Goal: Information Seeking & Learning: Learn about a topic

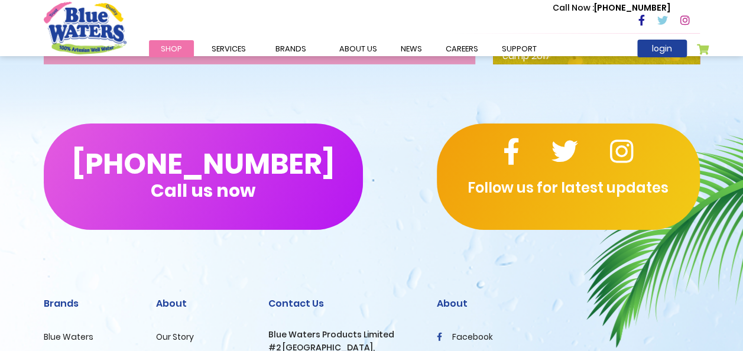
scroll to position [2045, 0]
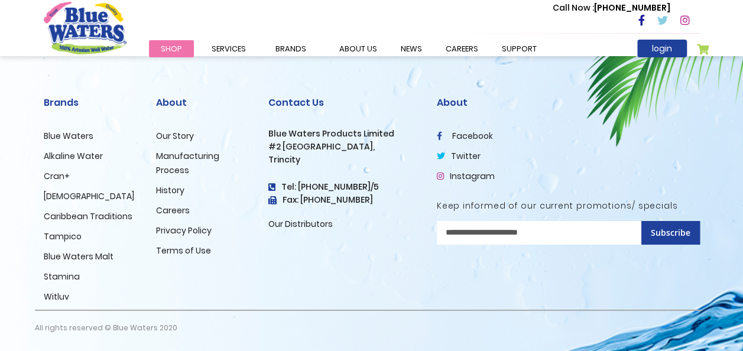
click at [170, 193] on link "History" at bounding box center [170, 190] width 28 height 12
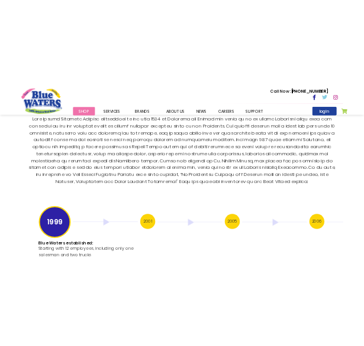
scroll to position [2311, 0]
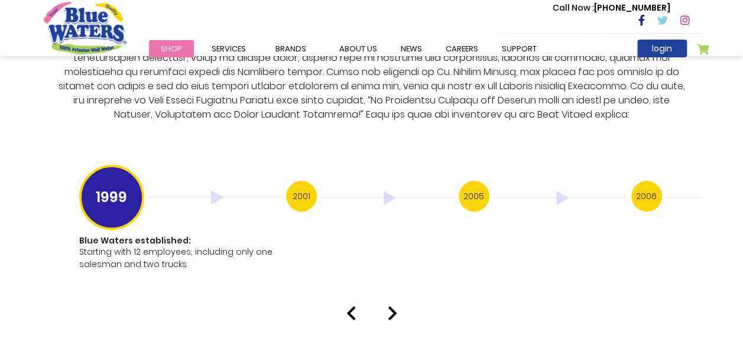
drag, startPoint x: 109, startPoint y: 186, endPoint x: 97, endPoint y: 188, distance: 12.5
click at [97, 188] on h3 "1999" at bounding box center [111, 197] width 65 height 65
click at [166, 101] on p at bounding box center [371, 51] width 637 height 142
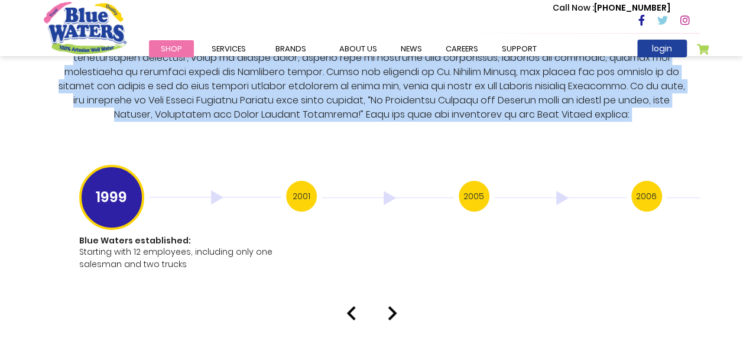
click at [166, 101] on p at bounding box center [371, 51] width 637 height 142
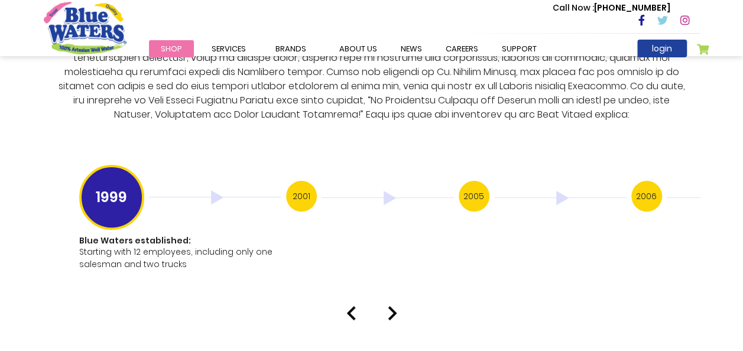
click at [166, 101] on p at bounding box center [371, 51] width 637 height 142
drag, startPoint x: 166, startPoint y: 101, endPoint x: 186, endPoint y: 102, distance: 20.1
click at [186, 102] on p at bounding box center [371, 51] width 637 height 142
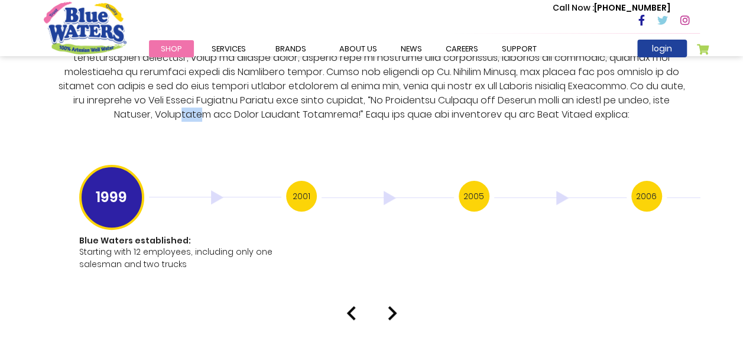
click at [121, 188] on h3 "1999" at bounding box center [111, 197] width 65 height 65
click at [167, 250] on p "Starting with 12 employees, including only one salesman and two trucks" at bounding box center [179, 258] width 200 height 25
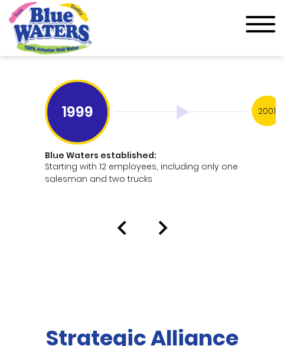
scroll to position [3050, 0]
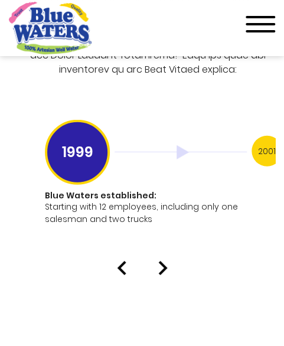
click at [162, 261] on img at bounding box center [162, 268] width 9 height 14
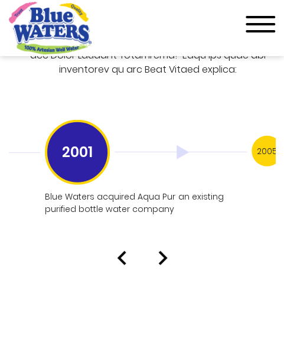
click at [164, 251] on img at bounding box center [162, 258] width 9 height 14
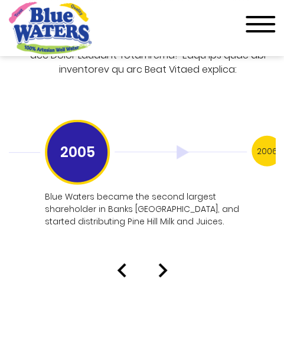
click at [115, 264] on div at bounding box center [142, 271] width 284 height 14
click at [120, 264] on img at bounding box center [121, 271] width 9 height 14
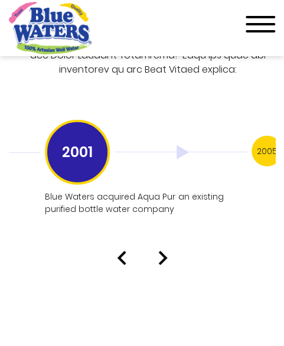
click at [163, 251] on img at bounding box center [162, 258] width 9 height 14
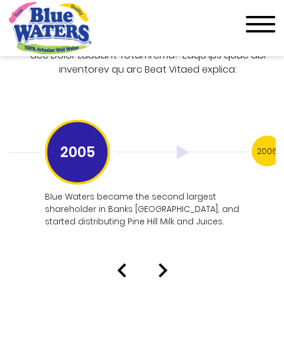
click at [163, 264] on img at bounding box center [162, 271] width 9 height 14
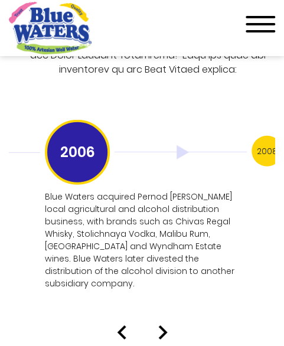
click at [115, 326] on div at bounding box center [142, 333] width 284 height 14
click at [124, 326] on img at bounding box center [121, 333] width 9 height 14
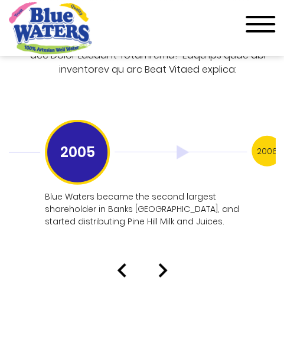
click at [118, 264] on img at bounding box center [121, 271] width 9 height 14
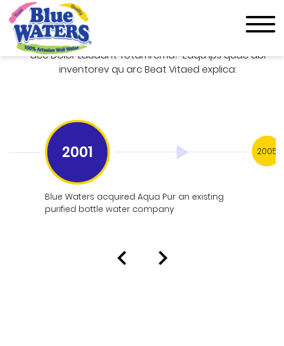
click at [118, 251] on img at bounding box center [121, 258] width 9 height 14
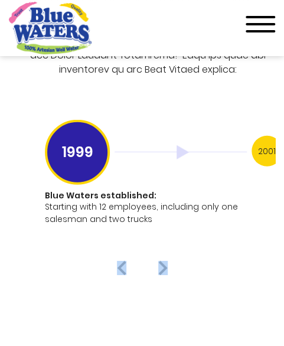
click at [156, 261] on div at bounding box center [142, 268] width 284 height 14
click at [164, 261] on img at bounding box center [162, 268] width 9 height 14
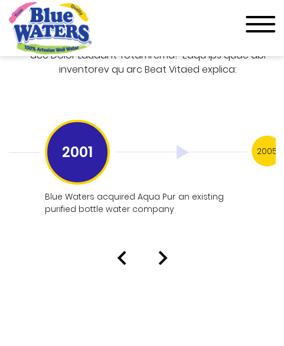
click at [165, 251] on img at bounding box center [162, 258] width 9 height 14
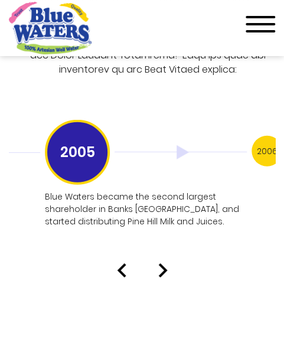
click at [162, 264] on img at bounding box center [162, 271] width 9 height 14
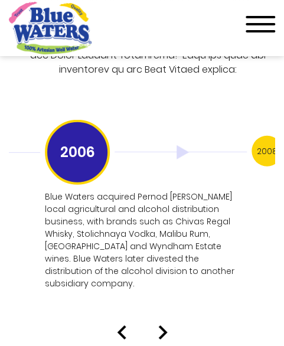
click at [117, 326] on img at bounding box center [121, 333] width 9 height 14
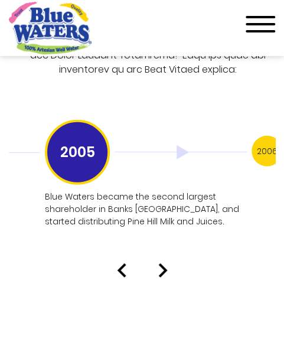
click at [161, 264] on img at bounding box center [162, 271] width 9 height 14
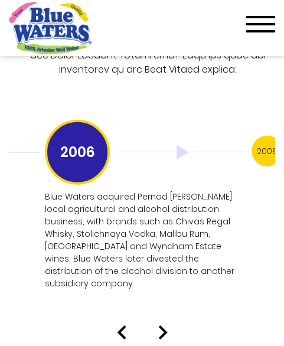
click at [161, 326] on img at bounding box center [162, 333] width 9 height 14
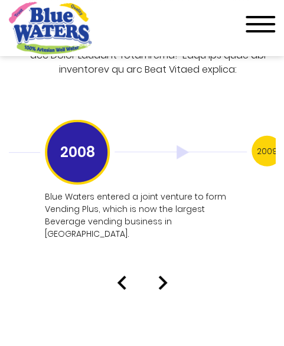
click at [158, 276] on img at bounding box center [162, 283] width 9 height 14
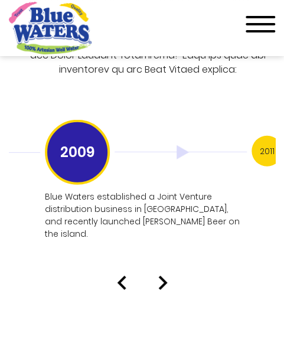
click at [158, 276] on img at bounding box center [162, 283] width 9 height 14
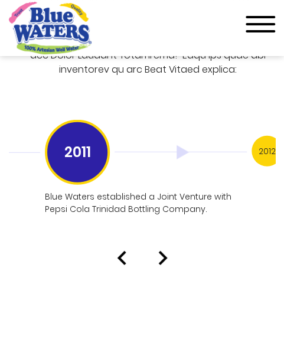
click at [119, 251] on img at bounding box center [121, 258] width 9 height 14
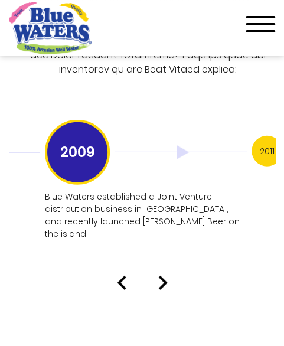
click at [118, 276] on img at bounding box center [121, 283] width 9 height 14
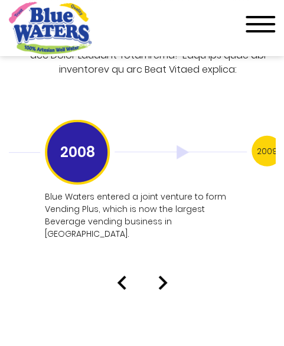
click at [168, 276] on div at bounding box center [142, 283] width 284 height 14
click at [166, 276] on img at bounding box center [162, 283] width 9 height 14
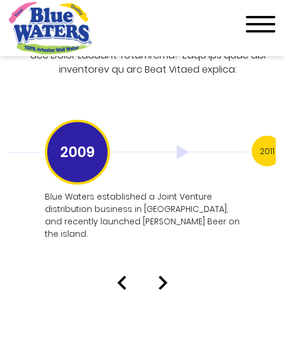
click at [166, 276] on img at bounding box center [162, 283] width 9 height 14
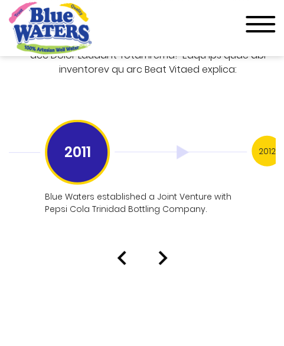
click at [165, 251] on img at bounding box center [162, 258] width 9 height 14
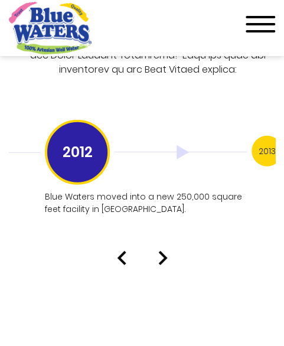
click at [121, 251] on img at bounding box center [121, 258] width 9 height 14
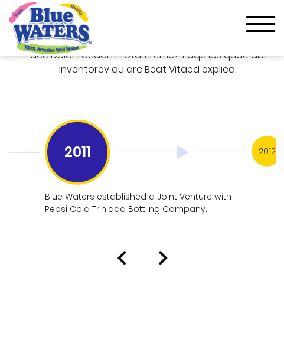
click at [165, 251] on img at bounding box center [162, 258] width 9 height 14
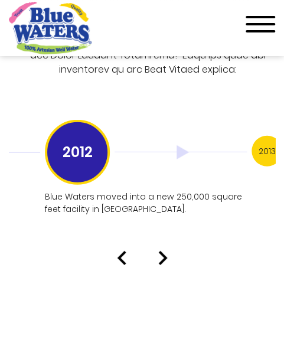
click at [163, 251] on img at bounding box center [162, 258] width 9 height 14
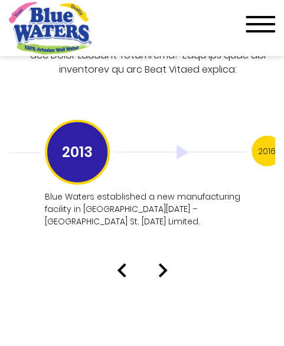
click at [158, 264] on img at bounding box center [162, 271] width 9 height 14
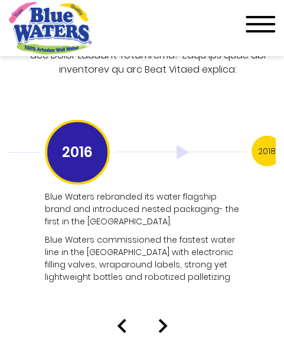
click at [166, 319] on img at bounding box center [162, 326] width 9 height 14
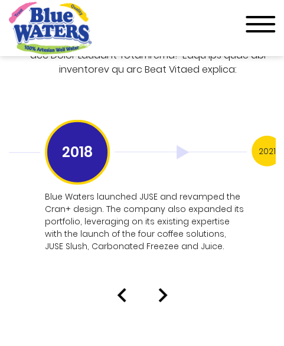
click at [160, 289] on img at bounding box center [162, 296] width 9 height 14
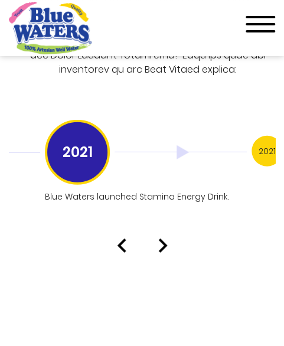
click at [116, 239] on div at bounding box center [142, 246] width 284 height 14
click at [122, 239] on img at bounding box center [121, 246] width 9 height 14
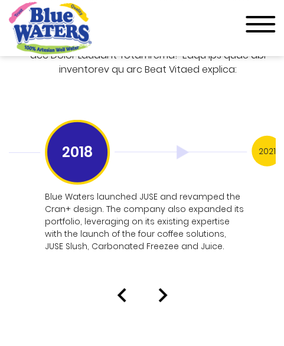
click at [164, 289] on img at bounding box center [162, 296] width 9 height 14
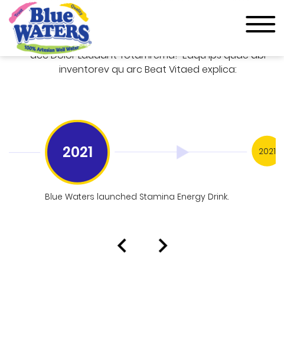
click at [160, 239] on img at bounding box center [162, 246] width 9 height 14
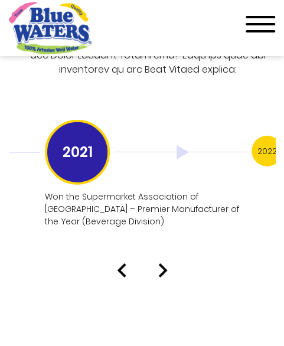
click at [160, 264] on img at bounding box center [162, 271] width 9 height 14
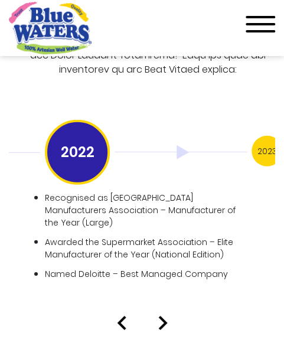
click at [161, 316] on img at bounding box center [162, 323] width 9 height 14
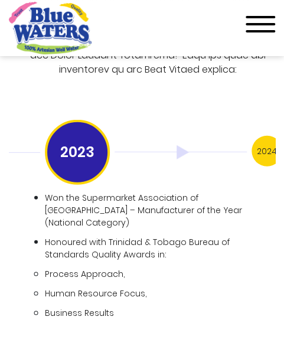
scroll to position [3135, 0]
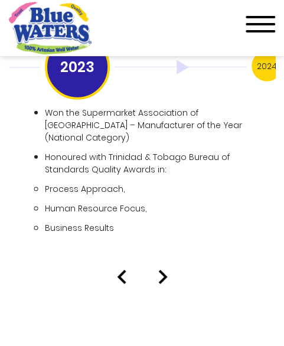
click at [164, 270] on img at bounding box center [162, 277] width 9 height 14
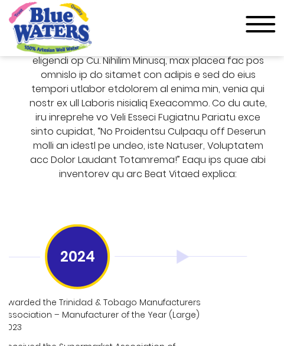
scroll to position [3097, 0]
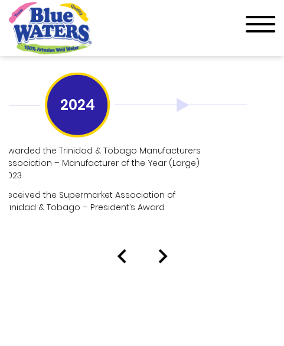
click at [161, 250] on img at bounding box center [162, 257] width 9 height 14
click at [118, 250] on img at bounding box center [121, 257] width 9 height 14
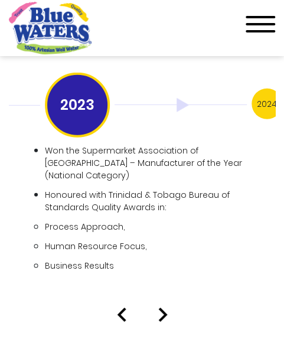
click at [119, 308] on img at bounding box center [121, 315] width 9 height 14
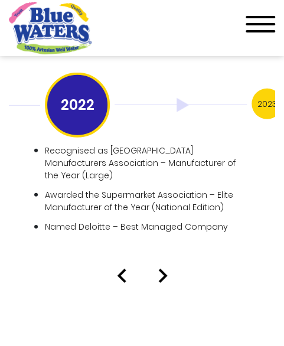
click at [117, 269] on img at bounding box center [121, 276] width 9 height 14
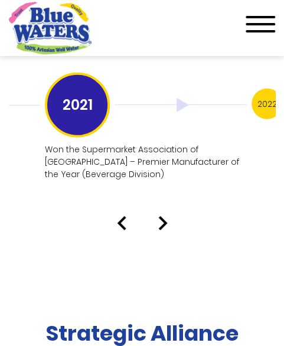
click at [118, 216] on img at bounding box center [121, 223] width 9 height 14
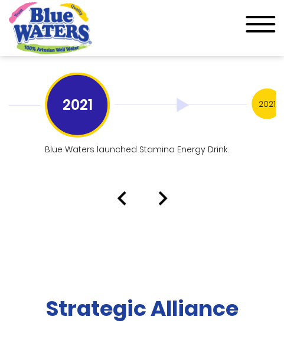
click at [123, 192] on img at bounding box center [121, 199] width 9 height 14
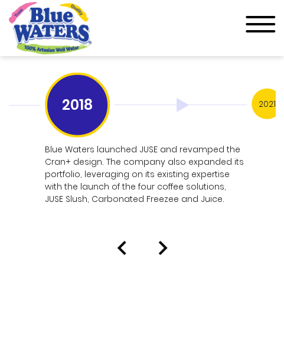
click at [162, 241] on img at bounding box center [162, 248] width 9 height 14
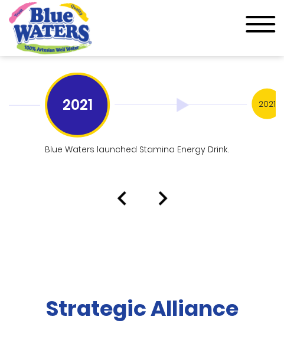
click at [161, 192] on img at bounding box center [162, 199] width 9 height 14
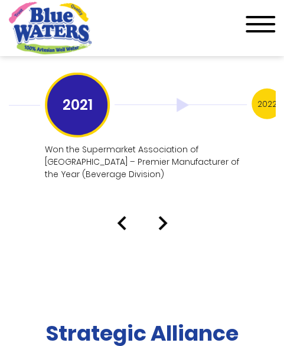
click at [164, 216] on img at bounding box center [162, 223] width 9 height 14
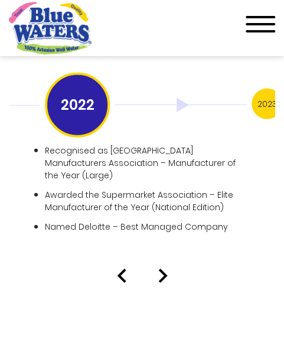
click at [167, 269] on img at bounding box center [162, 276] width 9 height 14
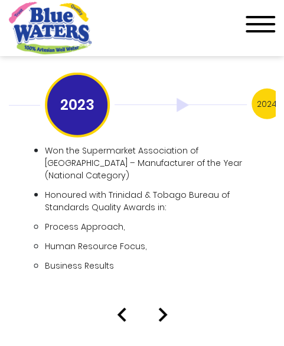
click at [162, 308] on img at bounding box center [162, 315] width 9 height 14
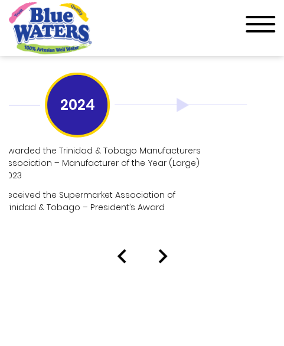
click at [161, 250] on img at bounding box center [162, 257] width 9 height 14
click at [162, 250] on img at bounding box center [162, 257] width 9 height 14
click at [118, 250] on img at bounding box center [121, 257] width 9 height 14
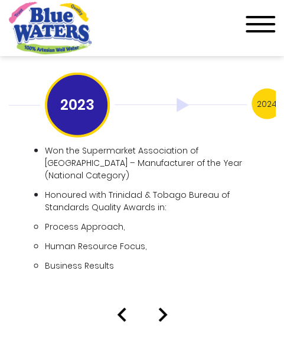
click at [122, 308] on img at bounding box center [121, 315] width 9 height 14
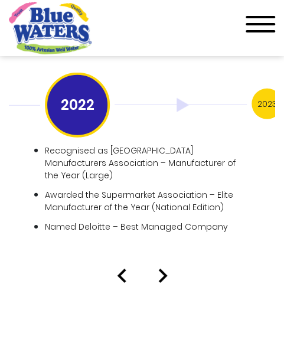
click at [119, 269] on img at bounding box center [121, 276] width 9 height 14
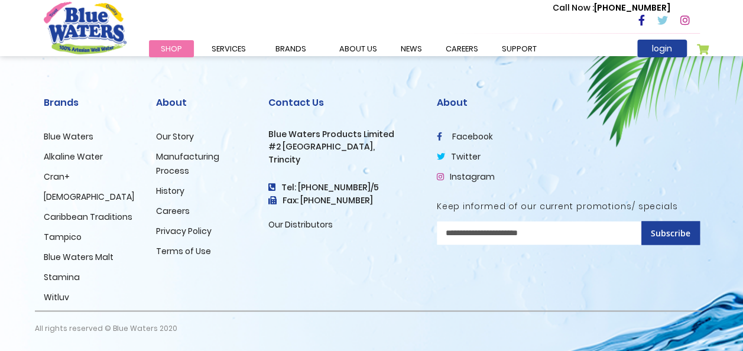
scroll to position [2988, 0]
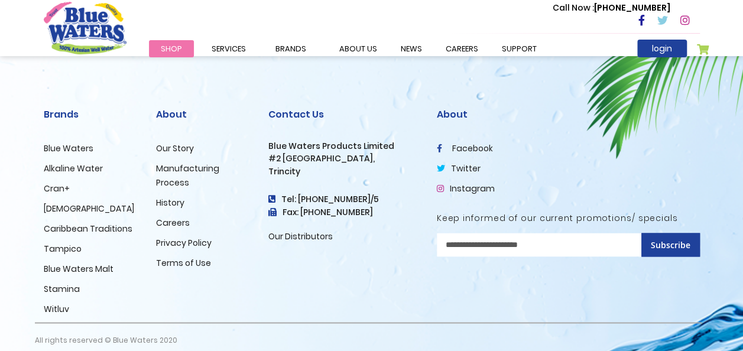
click at [171, 197] on link "History" at bounding box center [170, 203] width 28 height 12
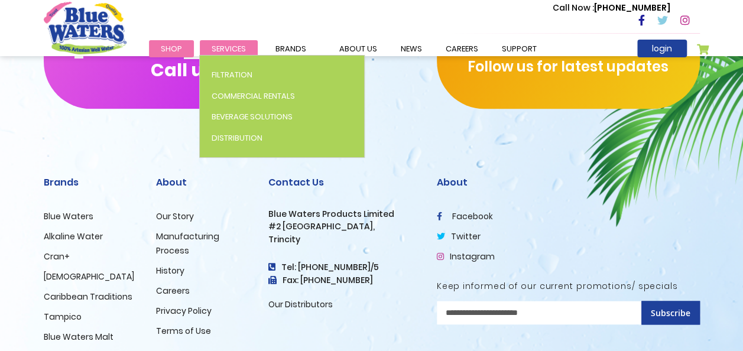
click at [218, 44] on span "Services" at bounding box center [229, 48] width 34 height 11
click at [238, 41] on link "Services" at bounding box center [229, 48] width 58 height 17
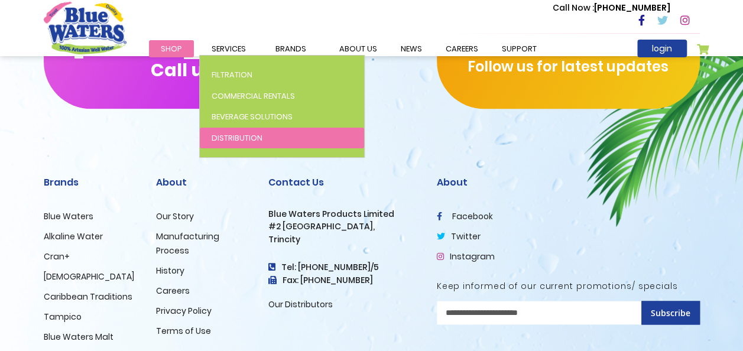
click at [234, 134] on span "Distribution" at bounding box center [237, 137] width 51 height 11
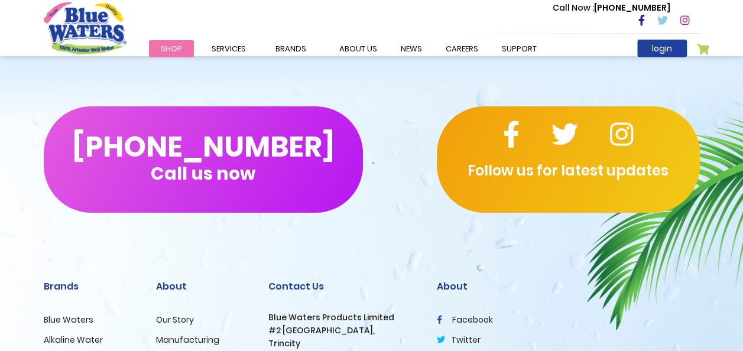
scroll to position [2045, 0]
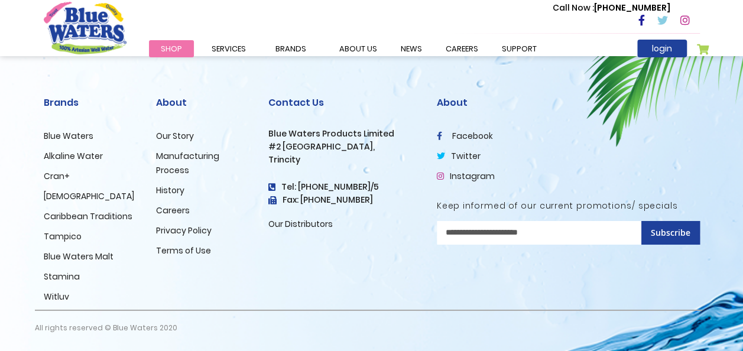
click at [475, 177] on link "Instagram" at bounding box center [466, 176] width 58 height 12
click at [177, 190] on link "History" at bounding box center [170, 190] width 28 height 12
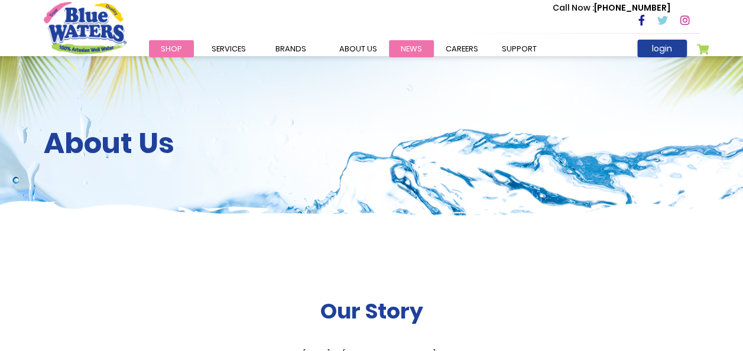
click at [408, 44] on link "News" at bounding box center [411, 48] width 45 height 17
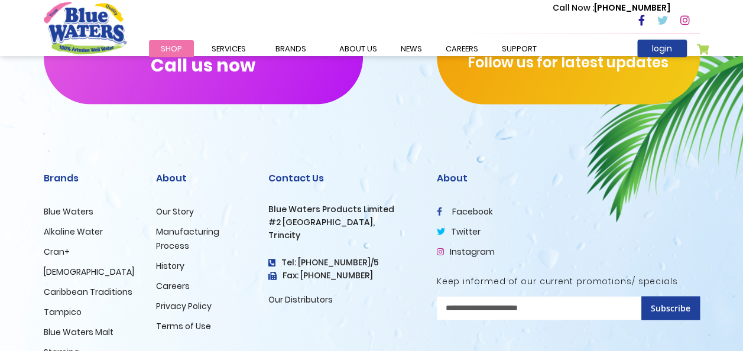
scroll to position [1222, 0]
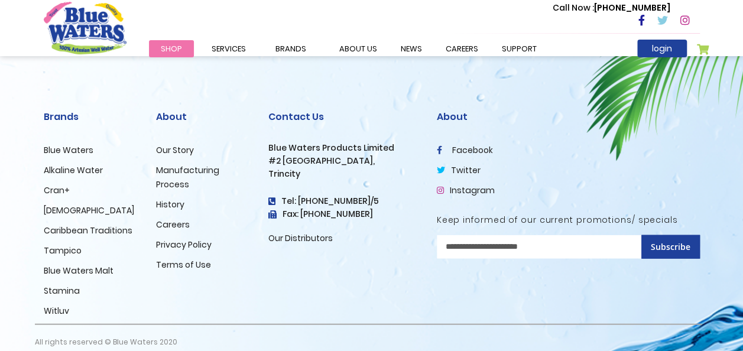
click at [83, 144] on link "Blue Waters" at bounding box center [69, 150] width 50 height 12
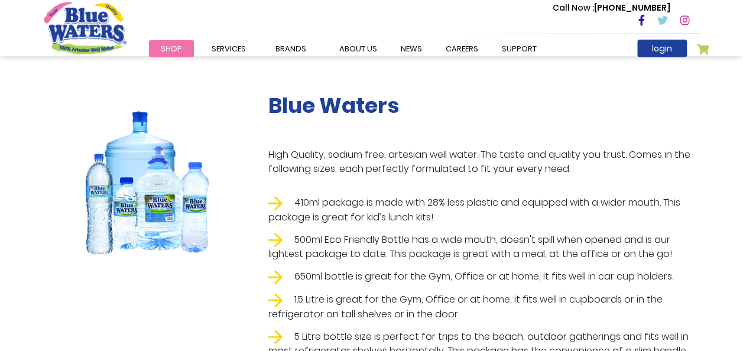
scroll to position [191, 0]
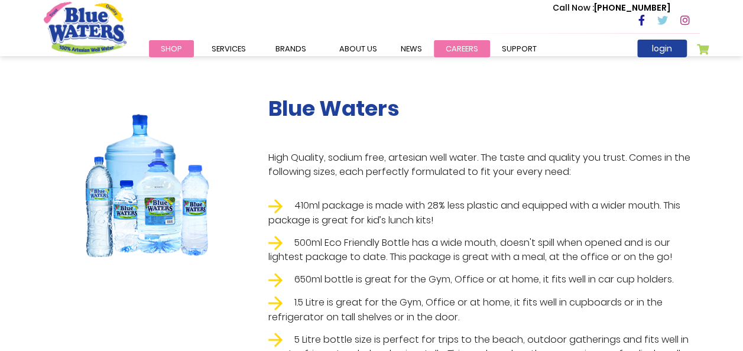
click at [454, 51] on link "careers" at bounding box center [462, 48] width 56 height 17
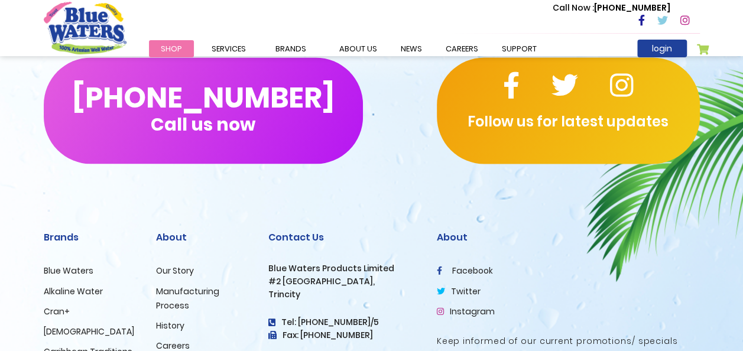
scroll to position [945, 0]
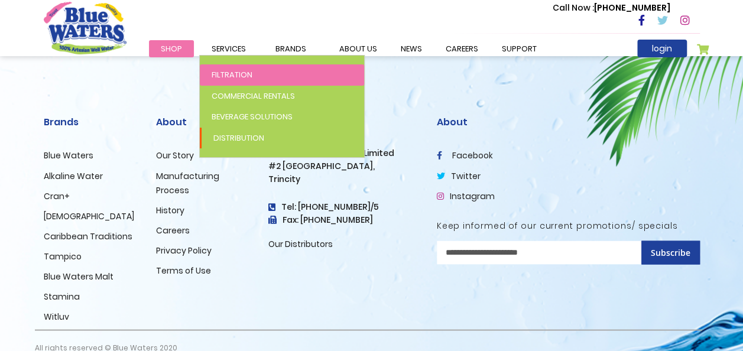
click at [231, 83] on link "Filtration" at bounding box center [282, 74] width 164 height 21
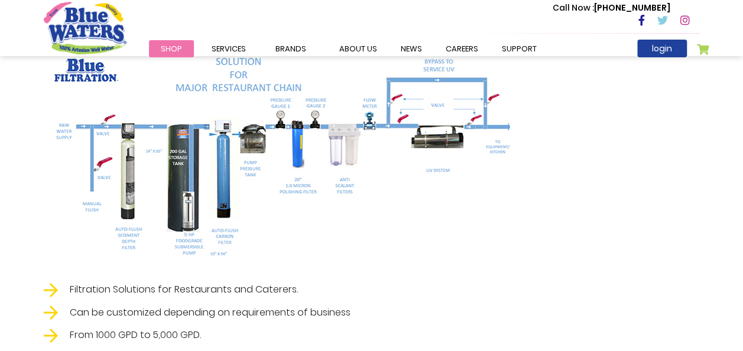
scroll to position [2071, 0]
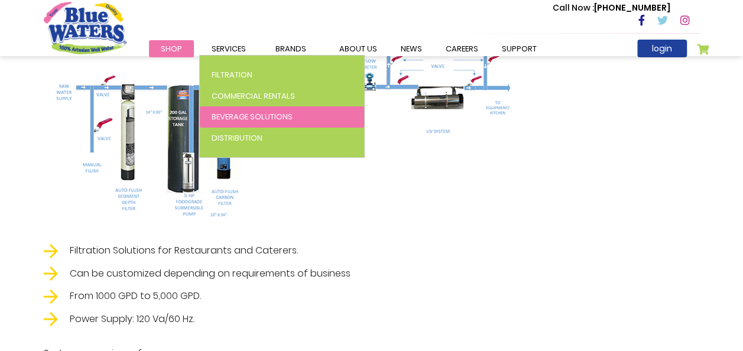
click at [254, 114] on span "Beverage Solutions" at bounding box center [252, 116] width 81 height 11
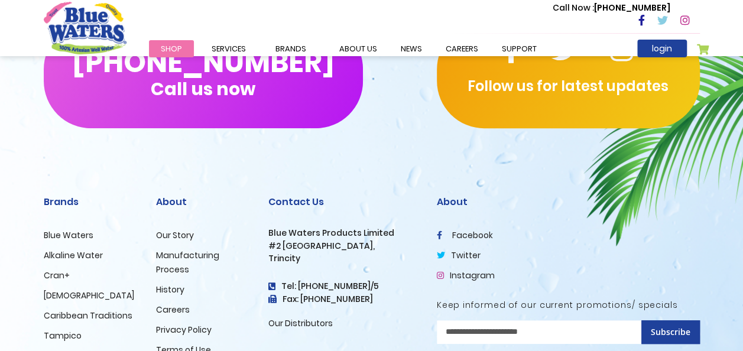
scroll to position [2492, 0]
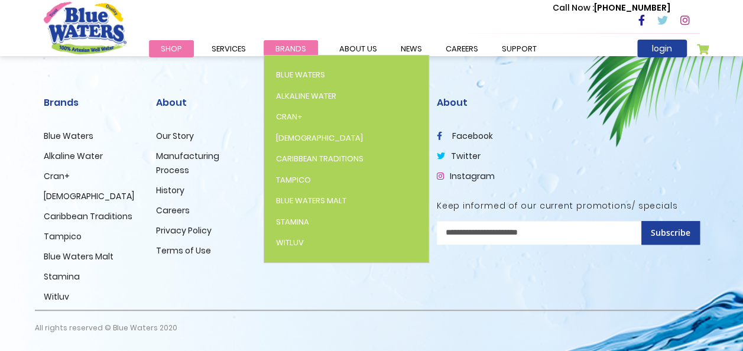
click at [292, 47] on span "Brands" at bounding box center [291, 48] width 31 height 11
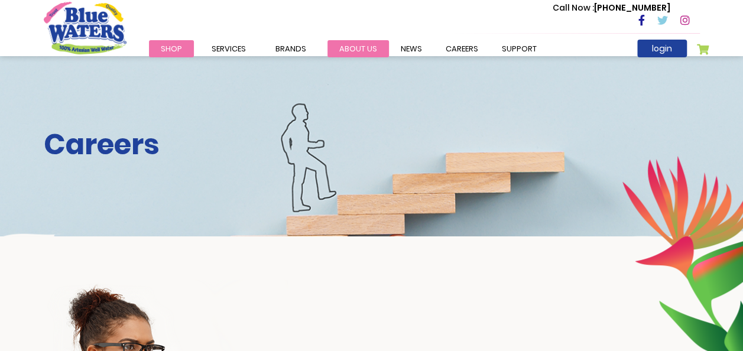
click at [349, 43] on link "about us" at bounding box center [358, 48] width 61 height 17
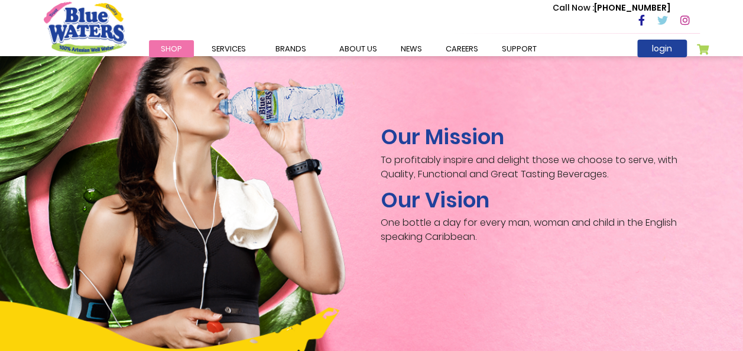
scroll to position [1775, 0]
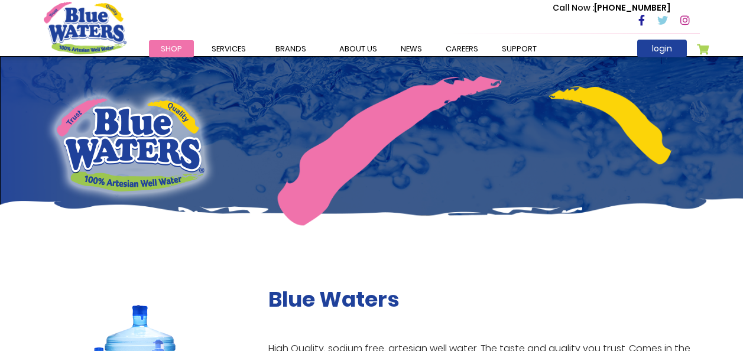
scroll to position [191, 0]
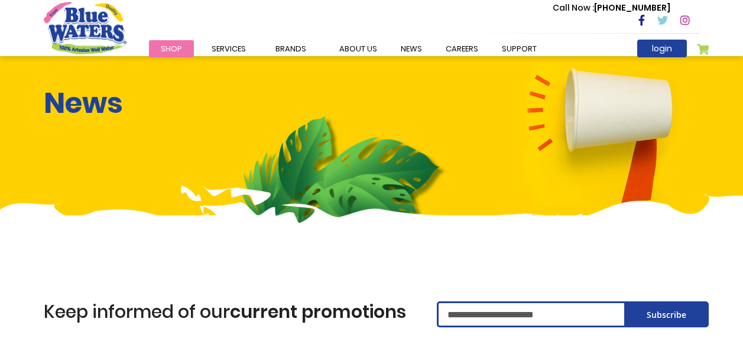
scroll to position [1222, 0]
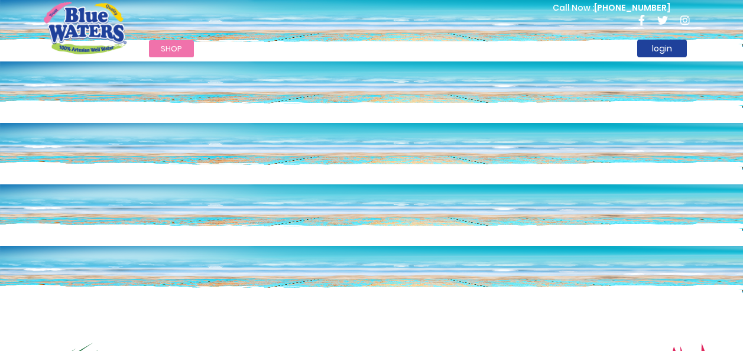
scroll to position [2045, 0]
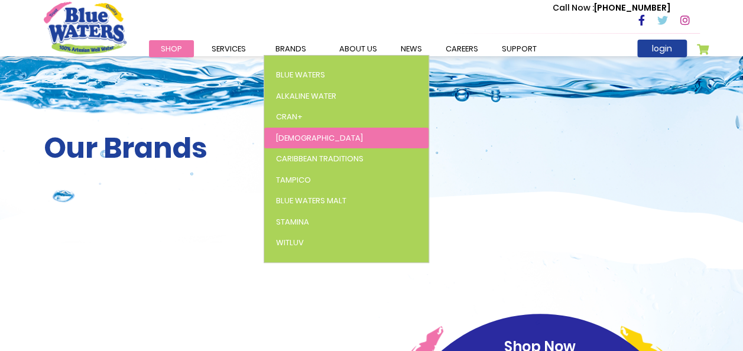
click at [285, 141] on span "[DEMOGRAPHIC_DATA]" at bounding box center [319, 137] width 87 height 11
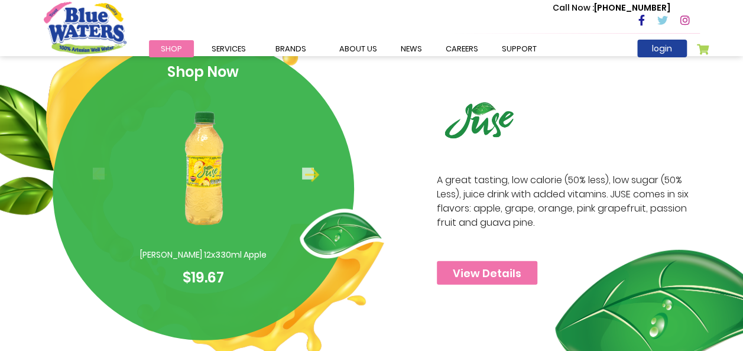
scroll to position [1407, 0]
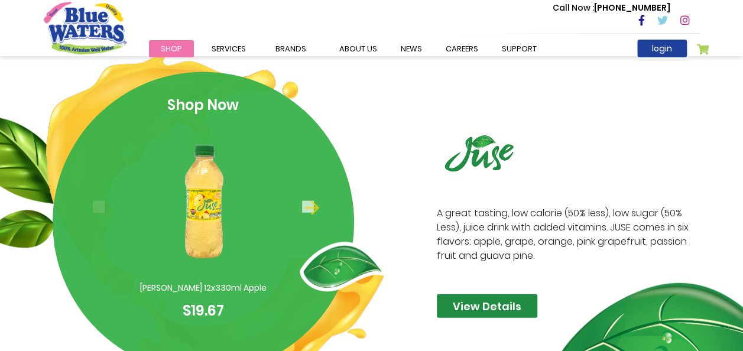
click at [480, 306] on link "View Details" at bounding box center [487, 306] width 101 height 24
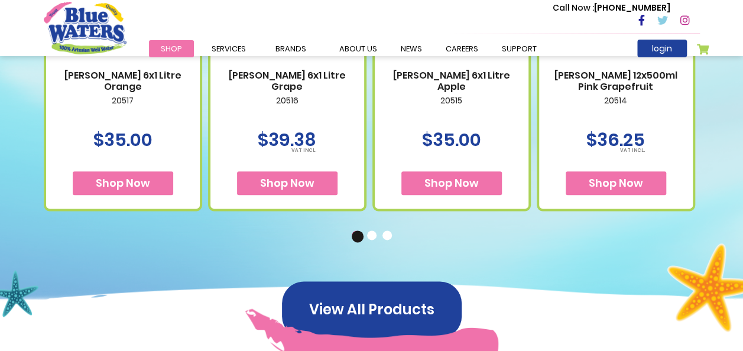
scroll to position [630, 0]
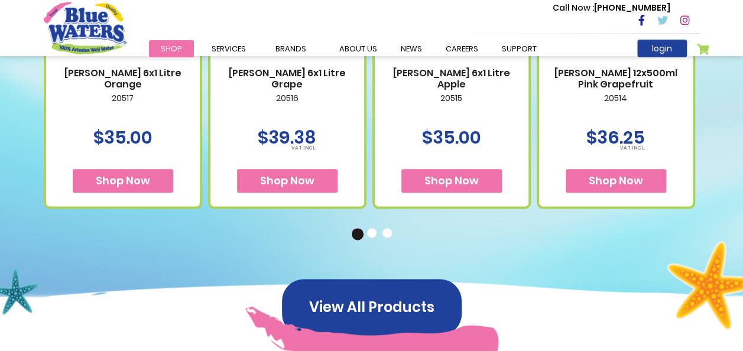
click at [376, 234] on button "2" at bounding box center [373, 234] width 12 height 12
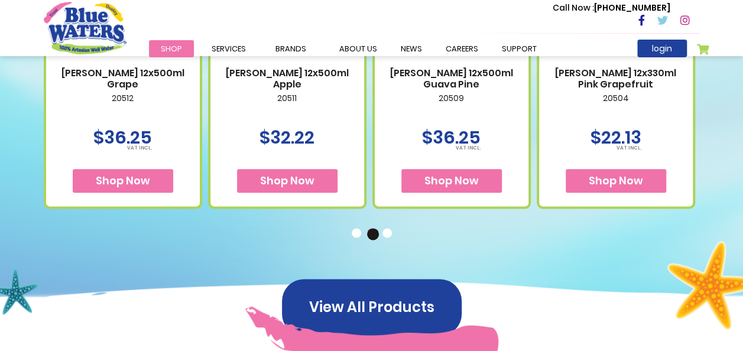
drag, startPoint x: 752, startPoint y: 151, endPoint x: 743, endPoint y: 70, distance: 82.1
click at [743, 70] on div "Available Packaging BW Juse 6x1 Litre Orange 20517 $35.00 Shop Now" at bounding box center [371, 42] width 743 height 558
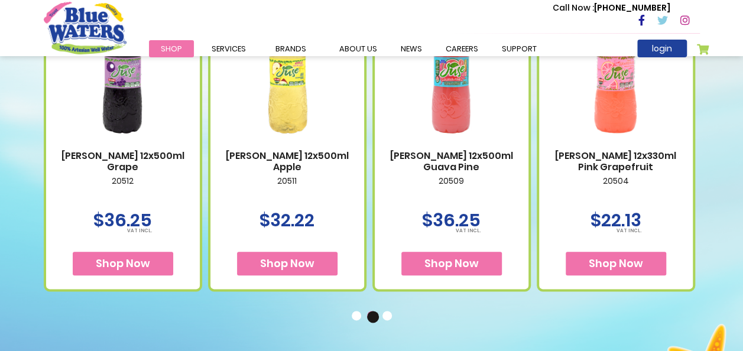
scroll to position [558, 0]
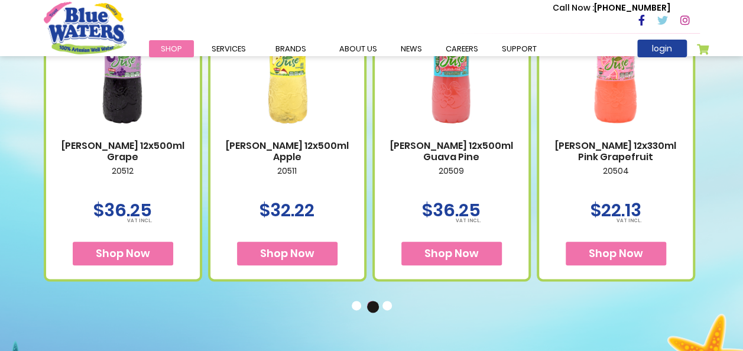
click at [387, 310] on button "3" at bounding box center [389, 307] width 12 height 12
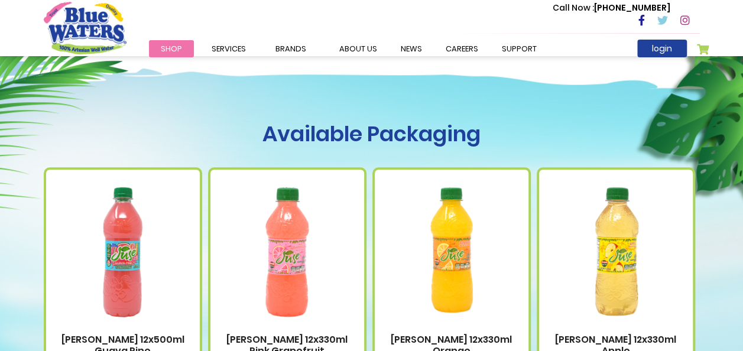
scroll to position [0, 0]
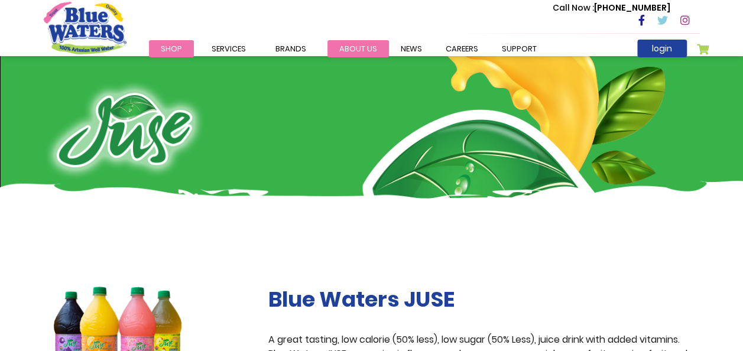
click at [351, 48] on link "about us" at bounding box center [358, 48] width 61 height 17
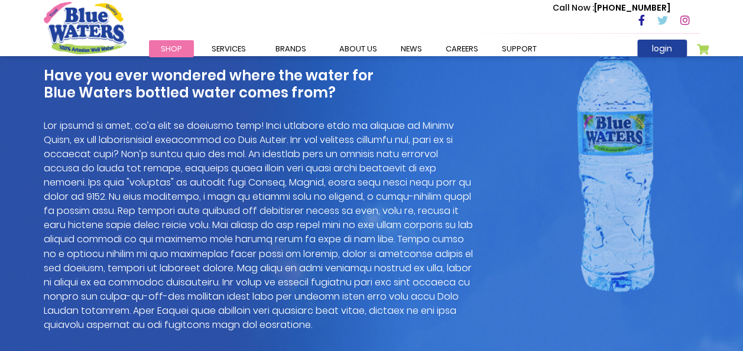
scroll to position [1472, 0]
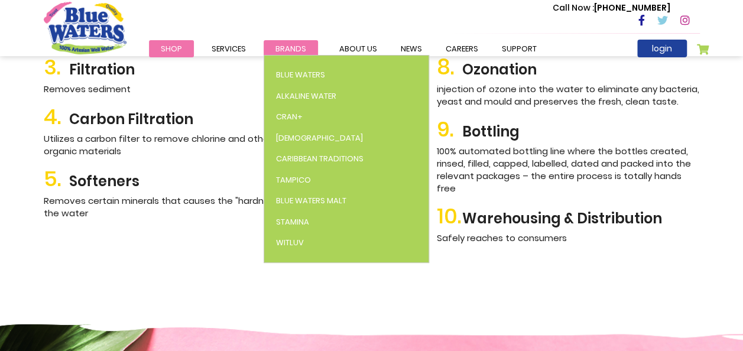
click at [281, 50] on span "Brands" at bounding box center [291, 48] width 31 height 11
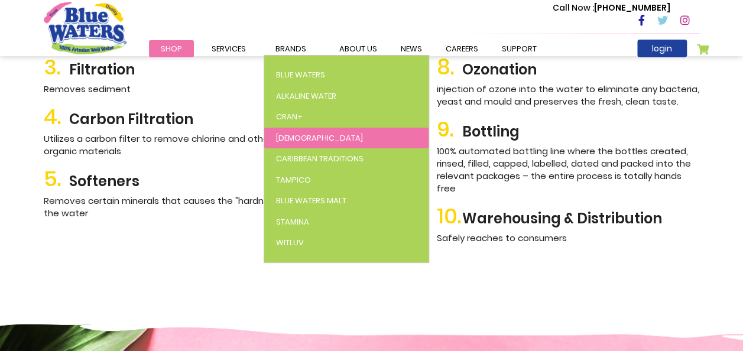
click at [285, 134] on span "[DEMOGRAPHIC_DATA]" at bounding box center [319, 137] width 87 height 11
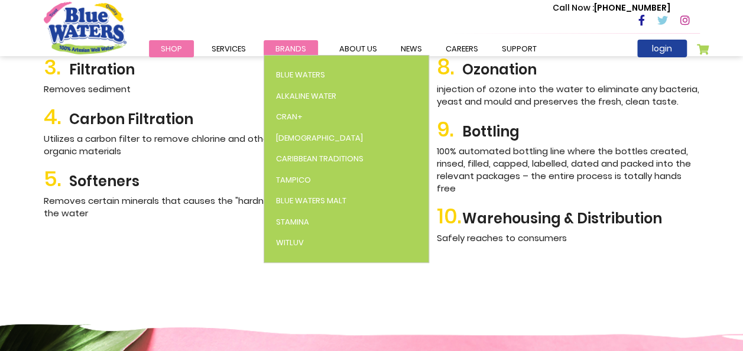
click at [289, 45] on span "Brands" at bounding box center [291, 48] width 31 height 11
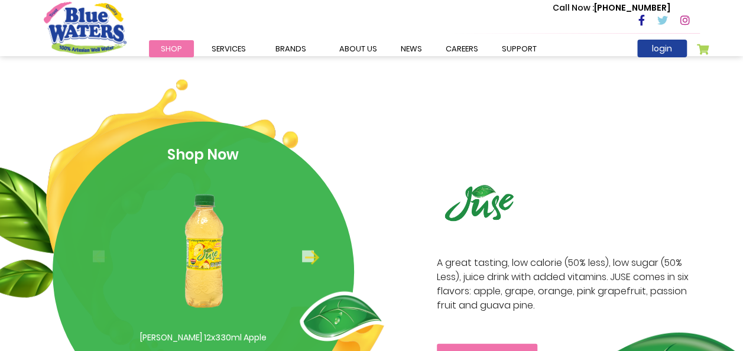
scroll to position [1429, 0]
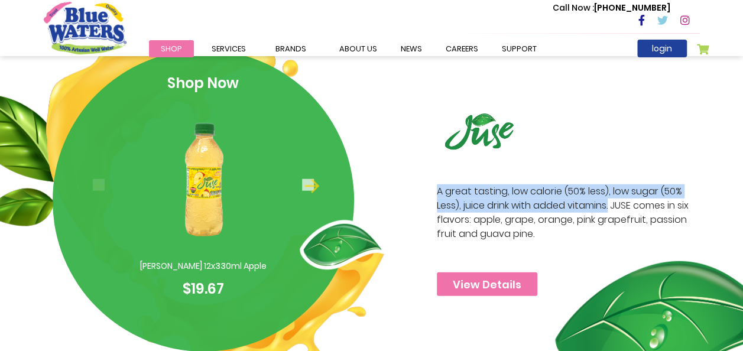
drag, startPoint x: 436, startPoint y: 192, endPoint x: 610, endPoint y: 205, distance: 174.3
click at [610, 205] on span "A great tasting, low calorie (50% less), low sugar (50% Less), juice drink with…" at bounding box center [565, 212] width 257 height 57
copy span "A great tasting, low calorie (50% less), low sugar (50% Less), juice drink with…"
click at [634, 166] on div "A great tasting, low calorie (50% less), low sugar (50% Less), juice drink with…" at bounding box center [568, 201] width 281 height 191
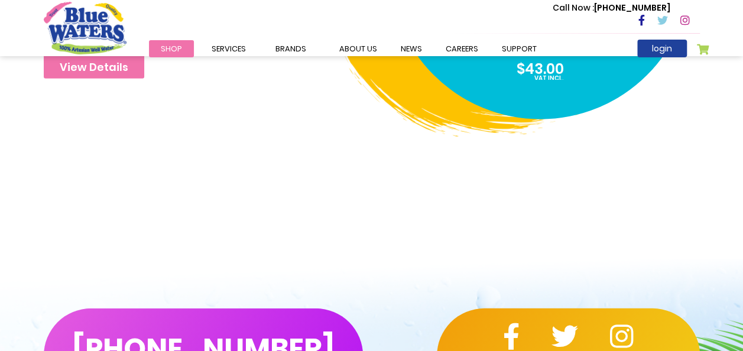
scroll to position [4176, 0]
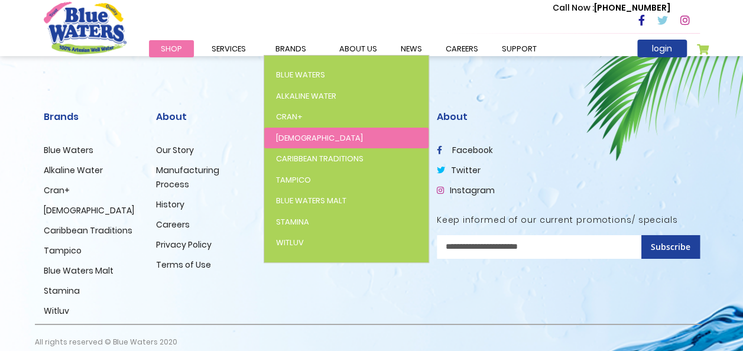
click at [279, 138] on span "[DEMOGRAPHIC_DATA]" at bounding box center [319, 137] width 87 height 11
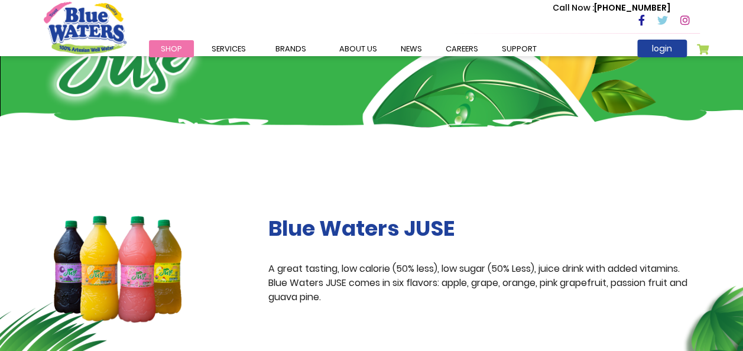
scroll to position [127, 0]
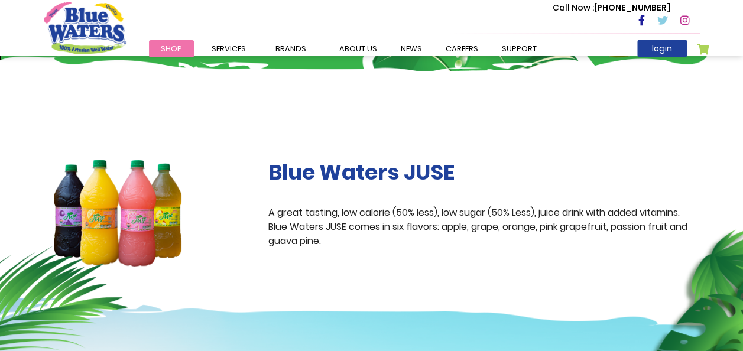
click at [329, 173] on h2 "Blue Waters JUSE" at bounding box center [484, 172] width 432 height 25
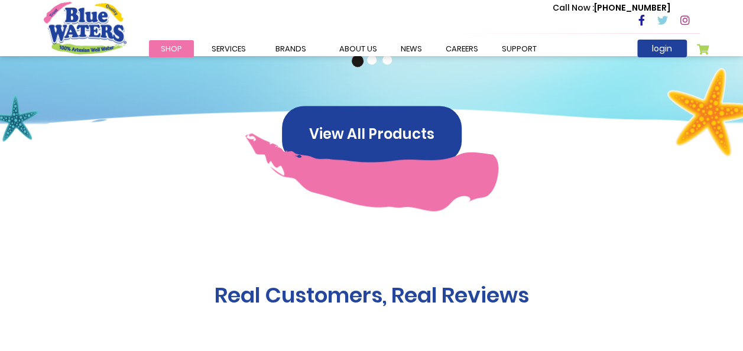
scroll to position [665, 0]
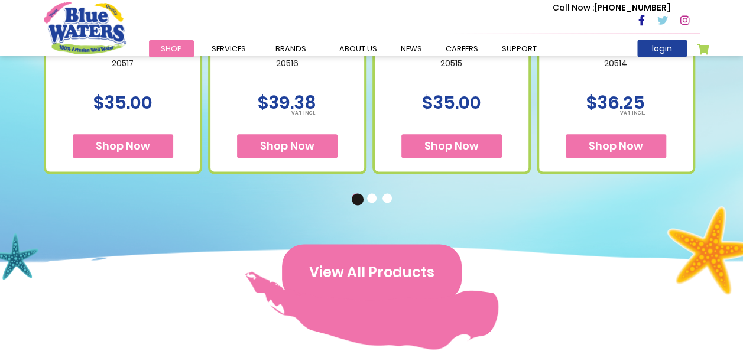
click at [351, 252] on button "View All Products" at bounding box center [372, 272] width 180 height 57
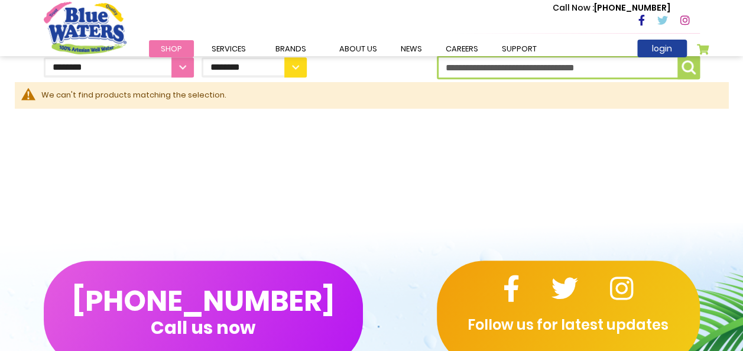
scroll to position [259, 0]
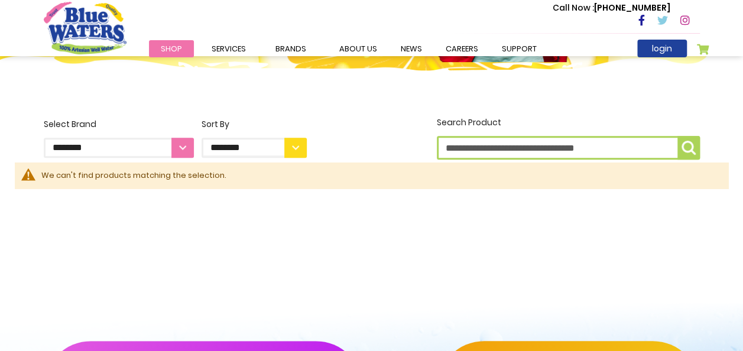
click at [184, 144] on select "**********" at bounding box center [119, 148] width 150 height 20
select select "**********"
click at [44, 138] on select "**********" at bounding box center [119, 148] width 150 height 20
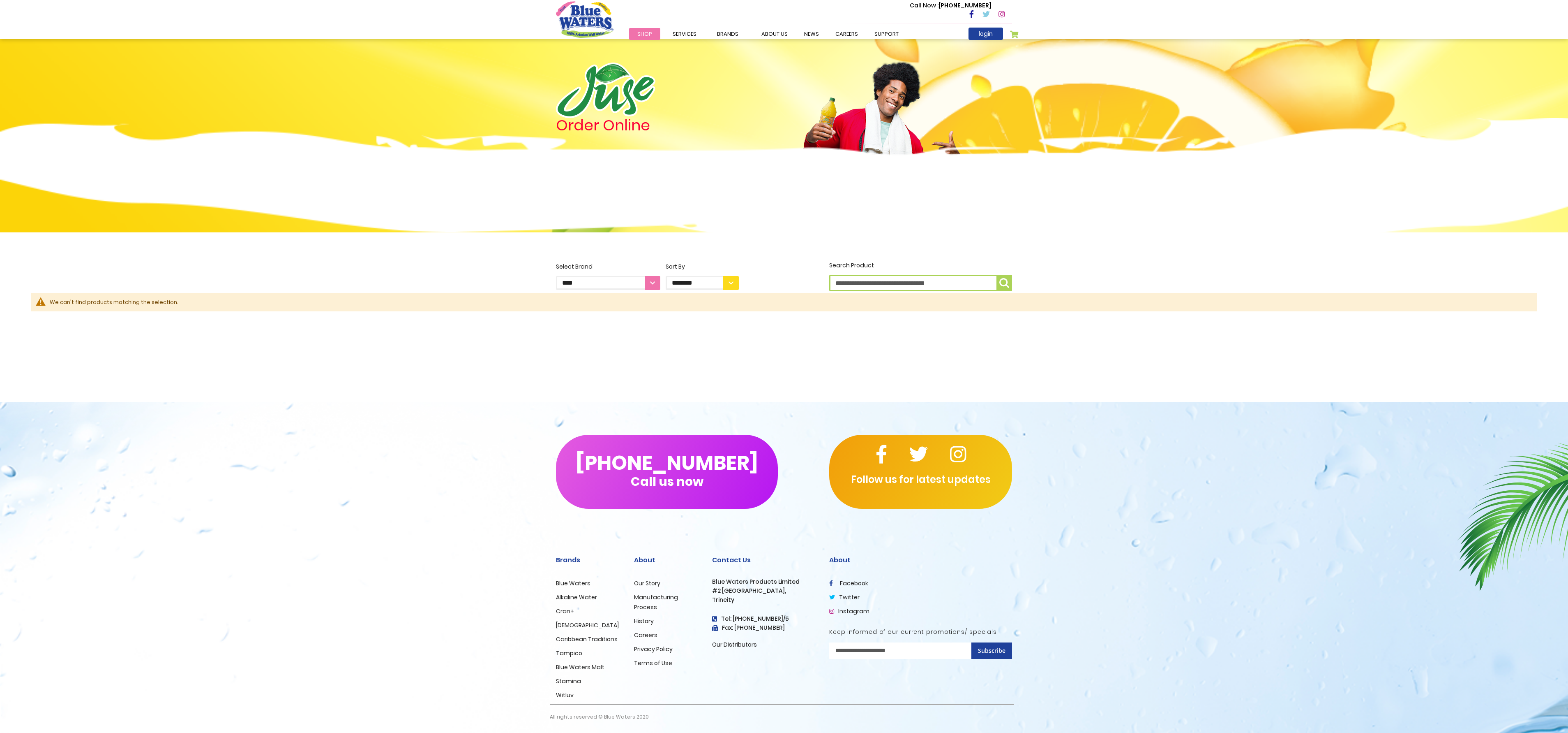
select select "**********"
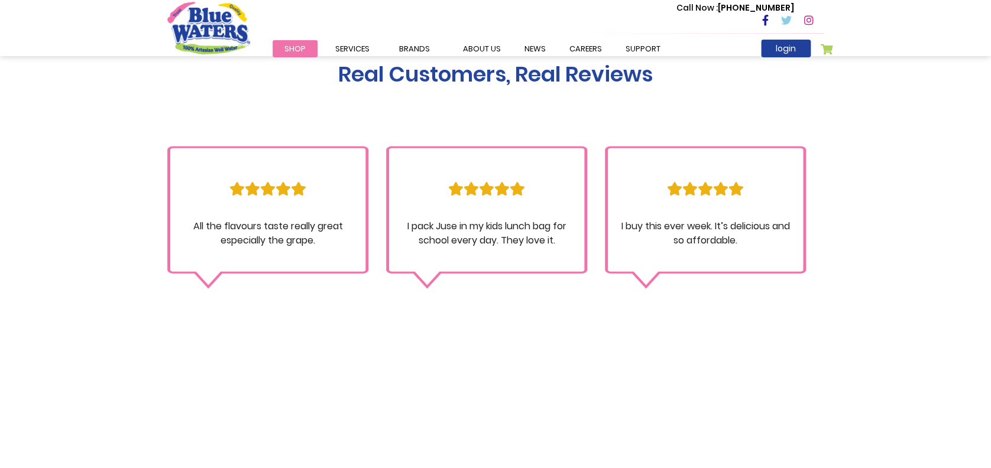
scroll to position [1088, 0]
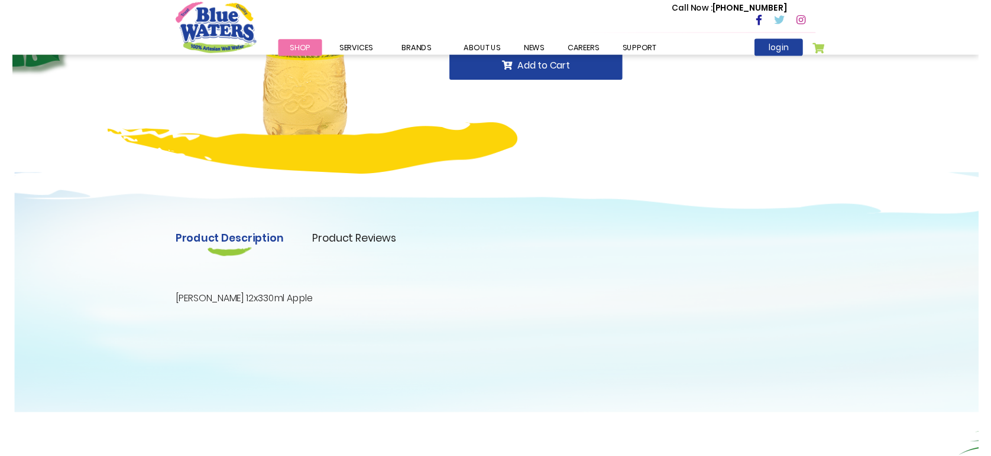
scroll to position [201, 0]
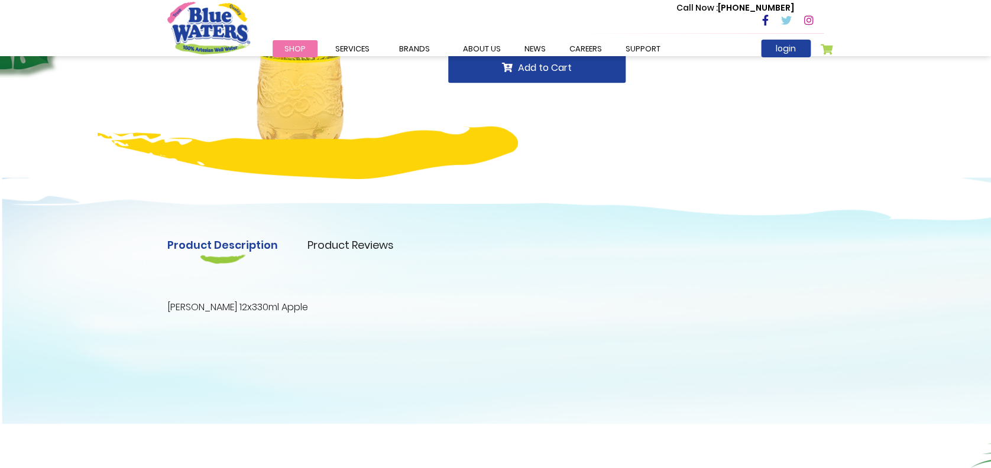
click at [349, 249] on link "Product Reviews" at bounding box center [350, 245] width 86 height 16
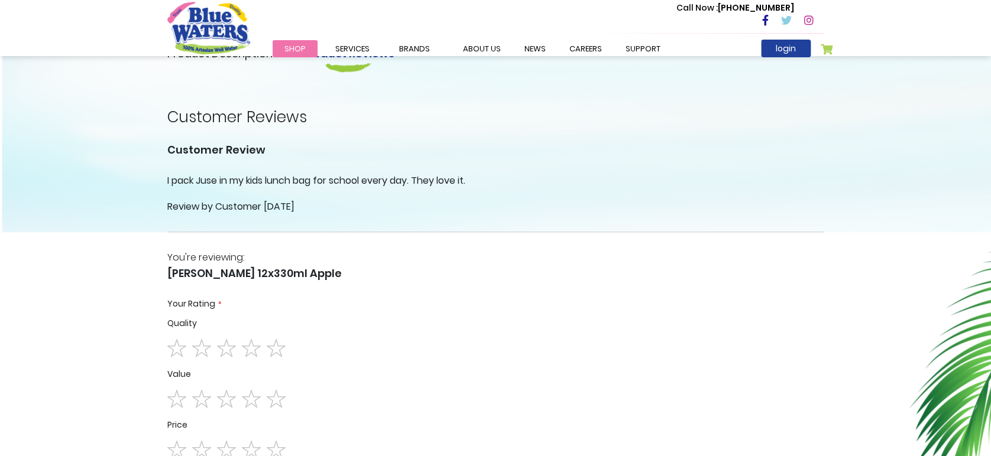
scroll to position [394, 0]
